Goal: Entertainment & Leisure: Consume media (video, audio)

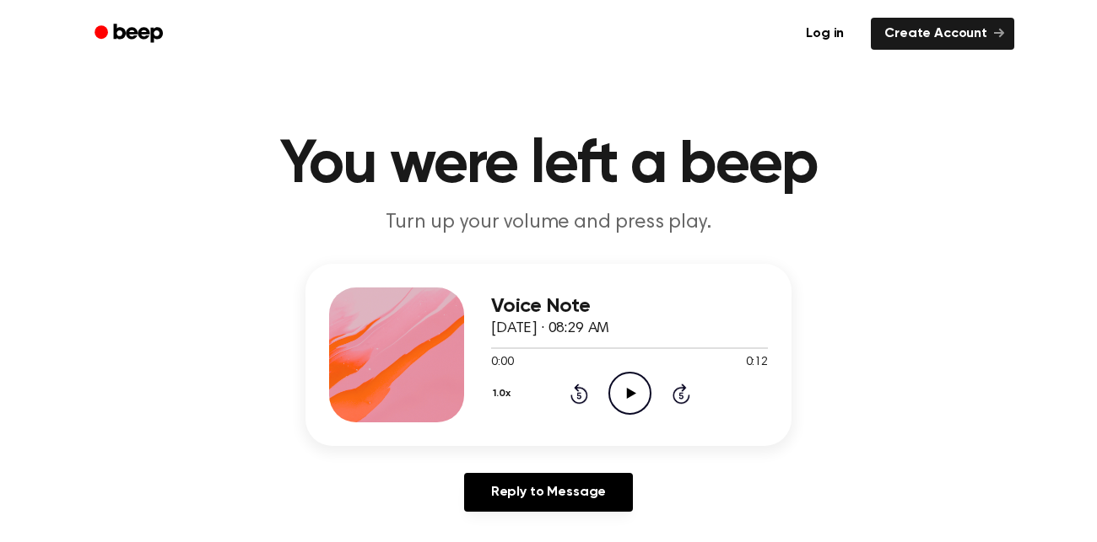
click at [629, 389] on icon "Play Audio" at bounding box center [629, 393] width 43 height 43
click at [629, 399] on icon "Play Audio" at bounding box center [629, 393] width 43 height 43
